Goal: Navigation & Orientation: Find specific page/section

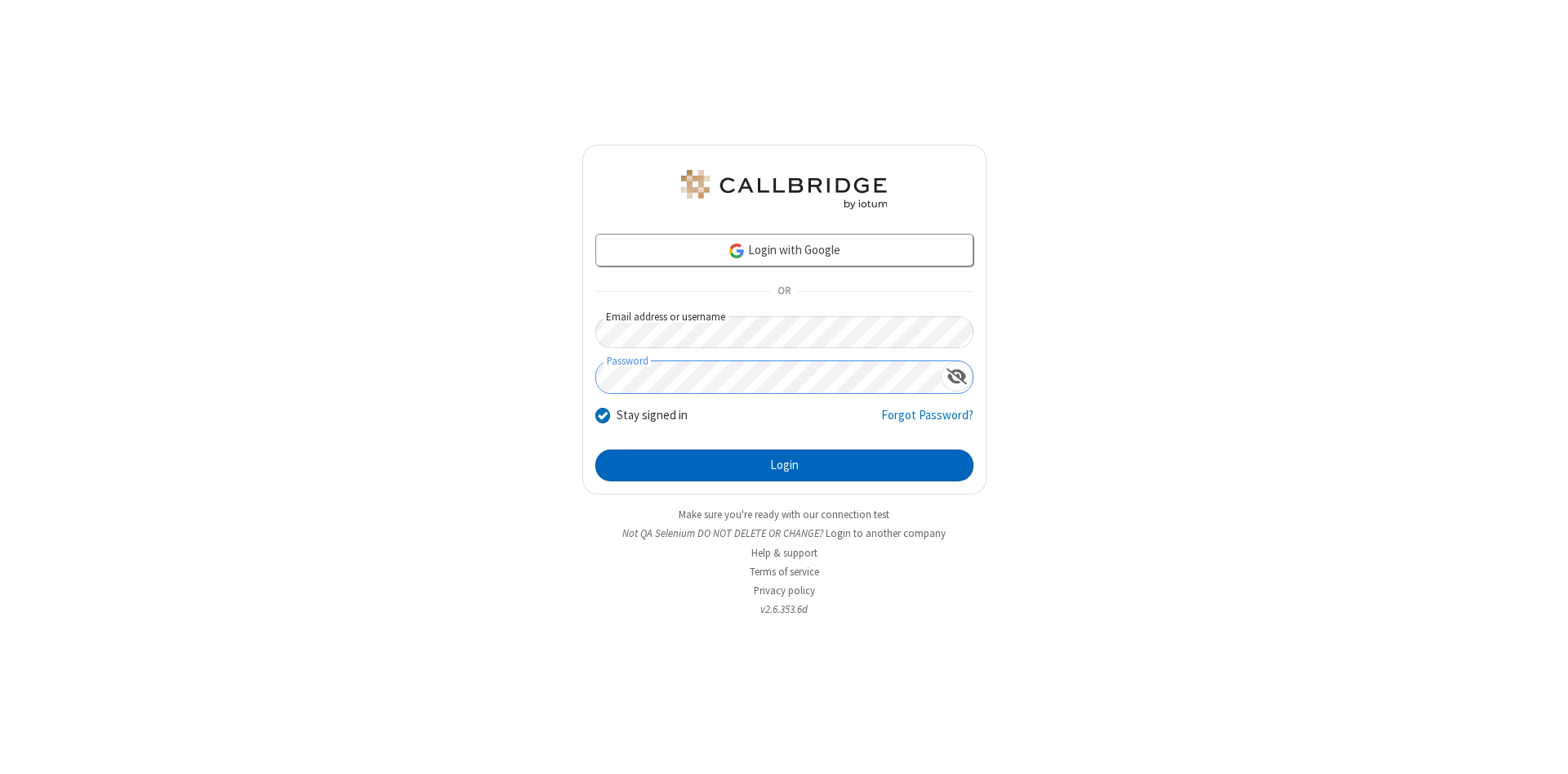
click at [784, 466] on button "Login" at bounding box center [785, 466] width 378 height 33
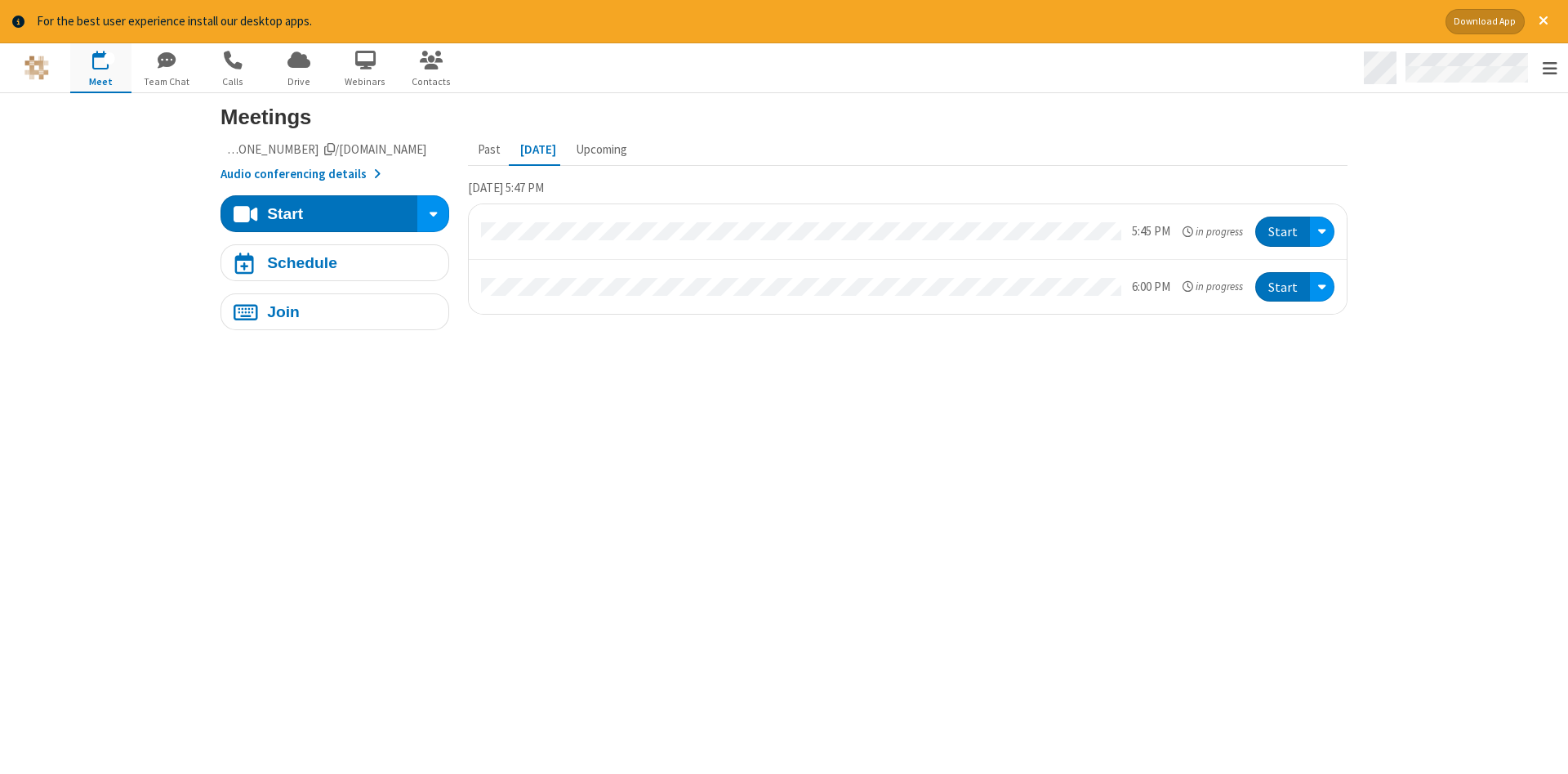
click at [1550, 69] on span "Open menu" at bounding box center [1551, 69] width 15 height 16
click at [299, 81] on span "Drive" at bounding box center [299, 82] width 61 height 15
